Goal: Information Seeking & Learning: Learn about a topic

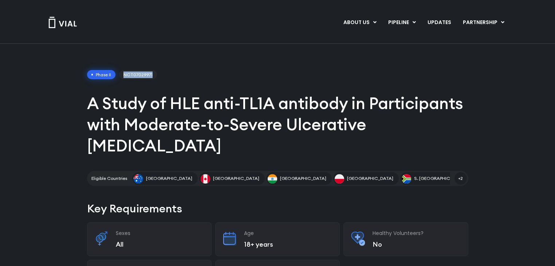
drag, startPoint x: 125, startPoint y: 73, endPoint x: 160, endPoint y: 73, distance: 35.7
click at [160, 73] on div "Phase II NCT07029971" at bounding box center [278, 74] width 382 height 9
copy span "NCT07029971"
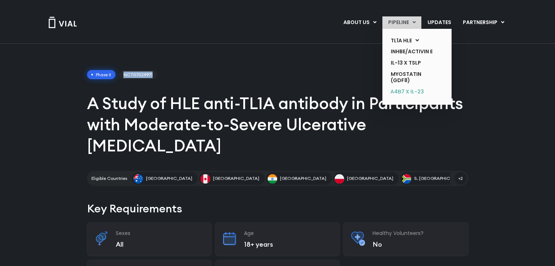
click at [420, 93] on link "α4β7 x IL-23" at bounding box center [411, 92] width 53 height 12
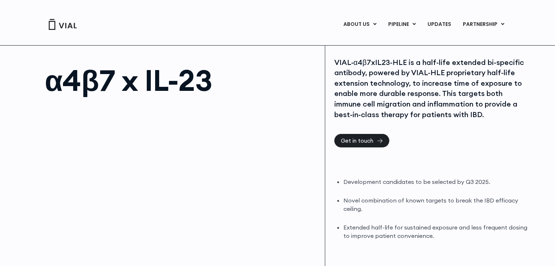
click at [552, 115] on div "α4β7 x IL-23 VIAL-α4β7xIL23-HLE is a half-life extended bi-specific antibody, p…" at bounding box center [277, 211] width 555 height 333
